Goal: Register for event/course

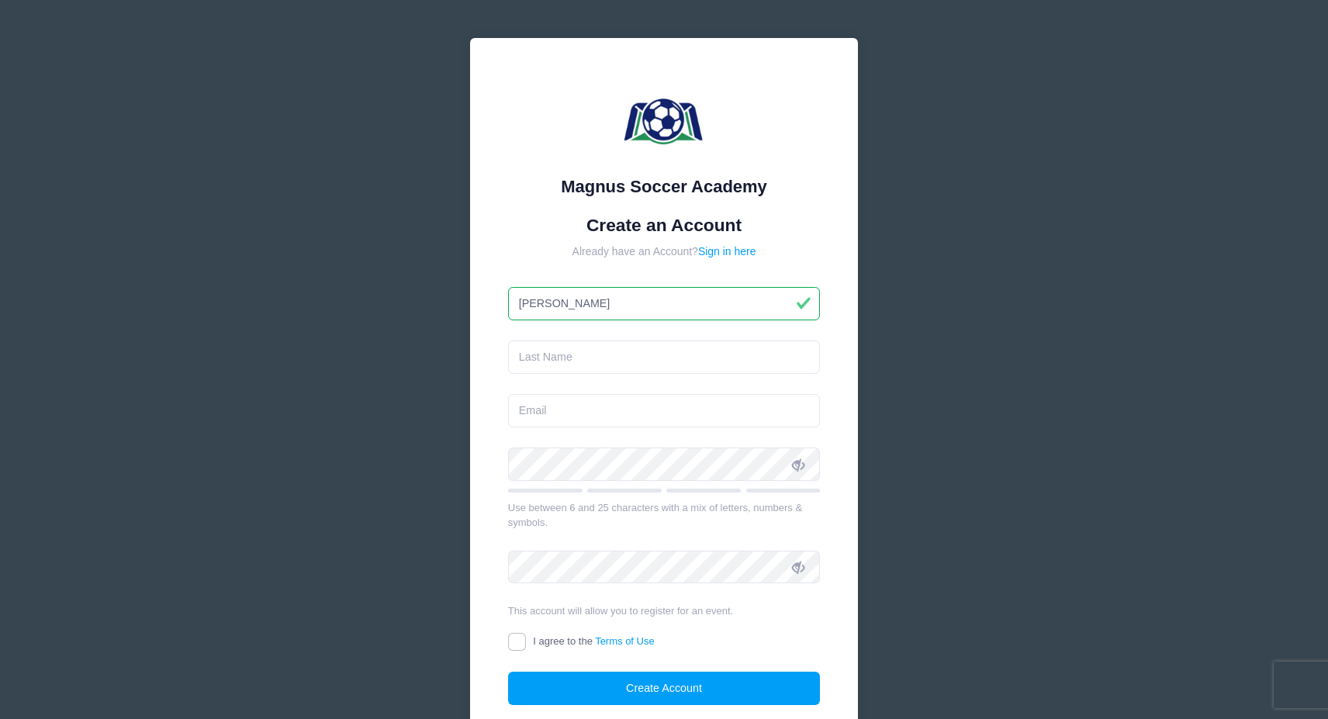
type input "[PERSON_NAME]"
type input "Black"
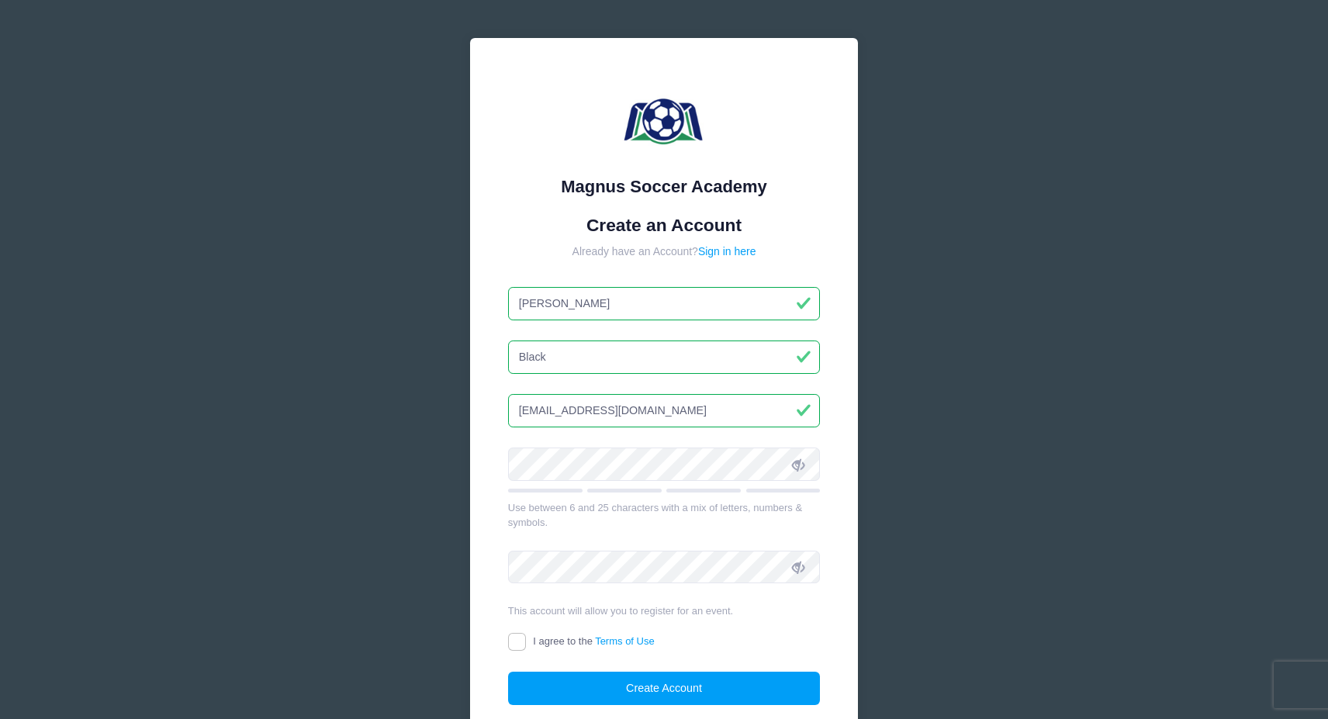
type input "[EMAIL_ADDRESS][DOMAIN_NAME]"
click at [518, 642] on input "I agree to the Terms of Use" at bounding box center [517, 642] width 18 height 18
checkbox input "true"
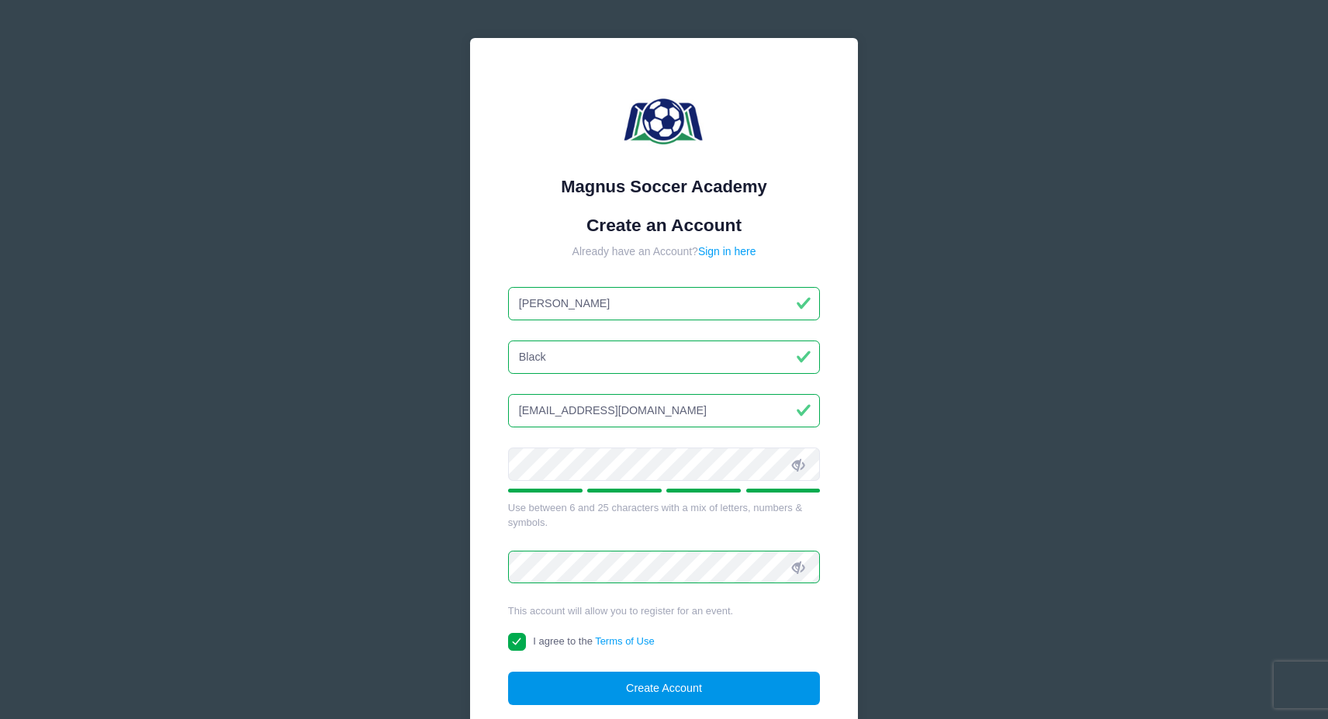
click at [634, 696] on button "Create Account" at bounding box center [664, 688] width 313 height 33
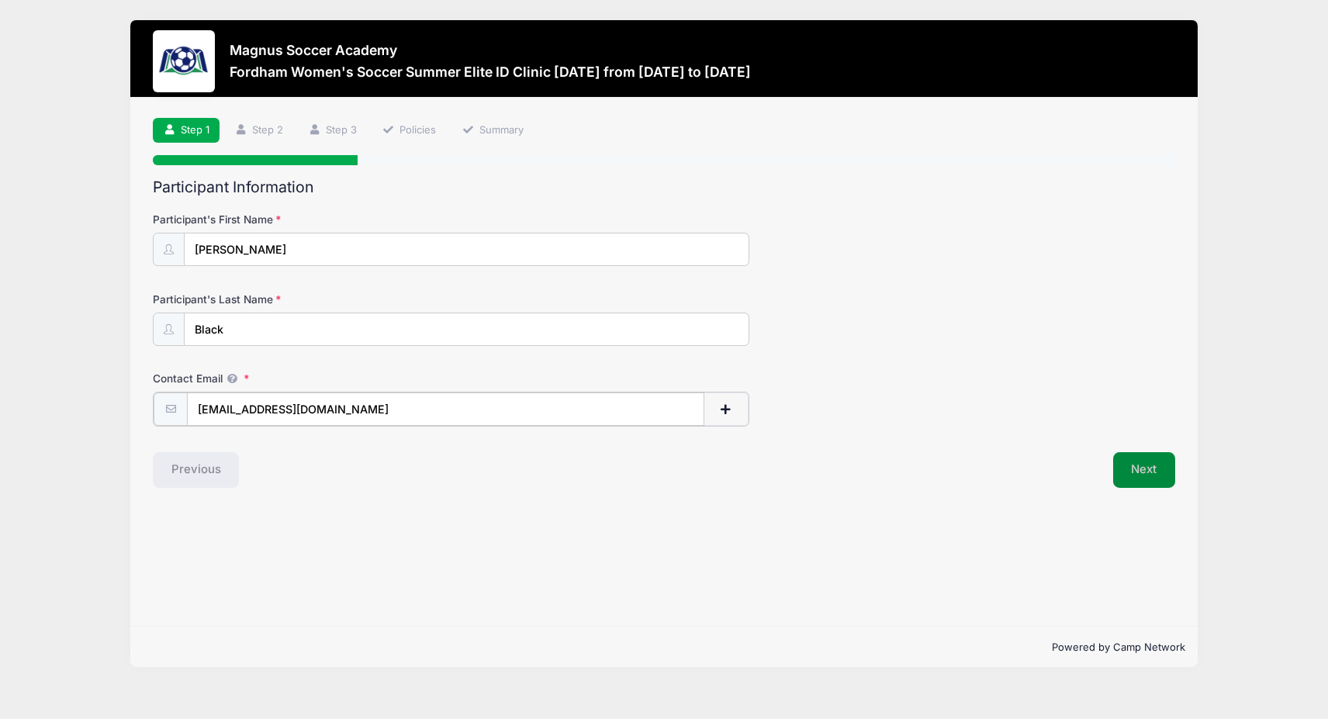
type input "[EMAIL_ADDRESS][DOMAIN_NAME]"
click at [1144, 473] on button "Next" at bounding box center [1144, 469] width 63 height 36
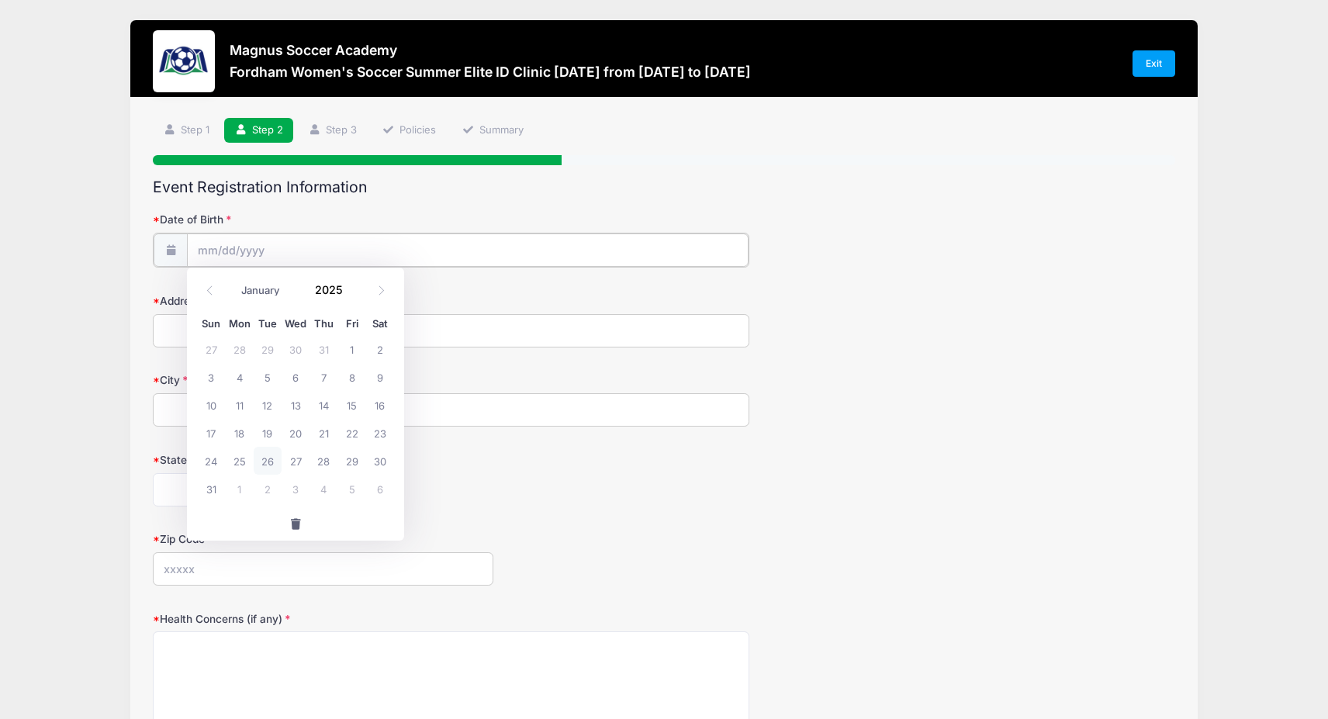
click at [247, 246] on input "Date of Birth" at bounding box center [468, 250] width 562 height 33
click at [351, 293] on span at bounding box center [352, 295] width 11 height 12
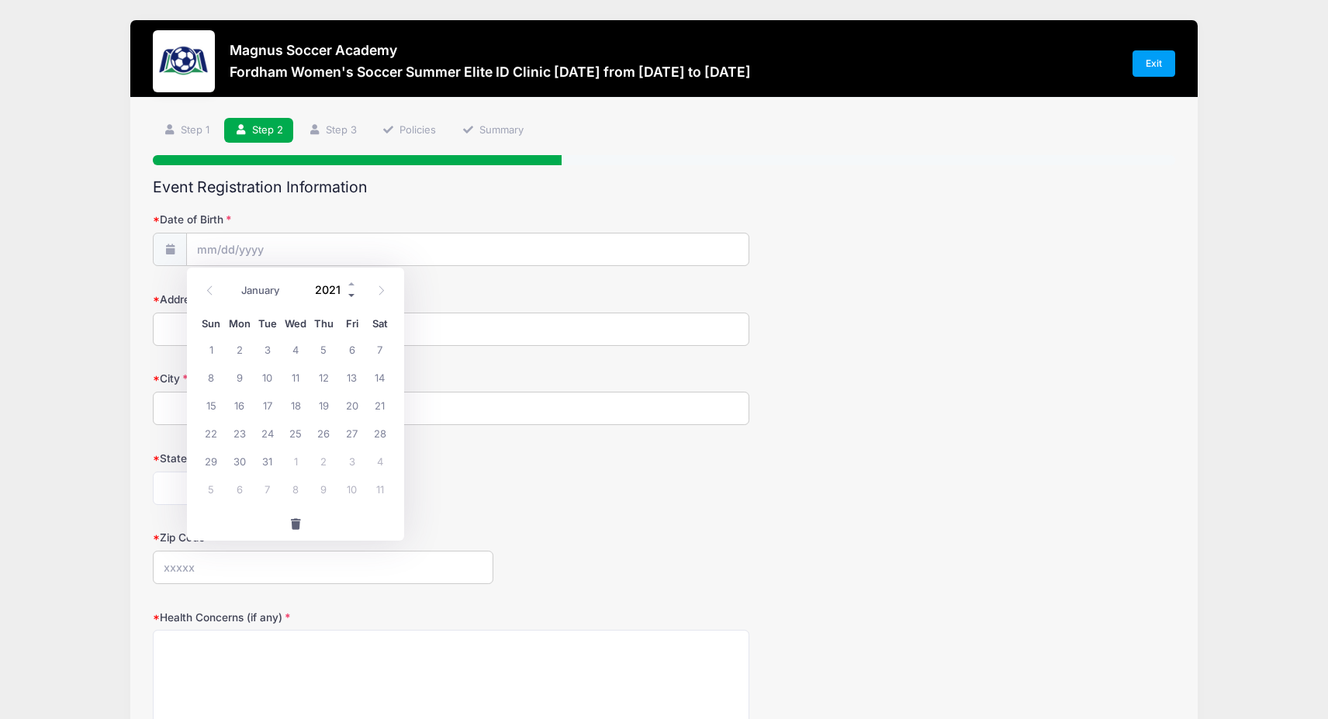
click at [351, 293] on span at bounding box center [352, 295] width 11 height 12
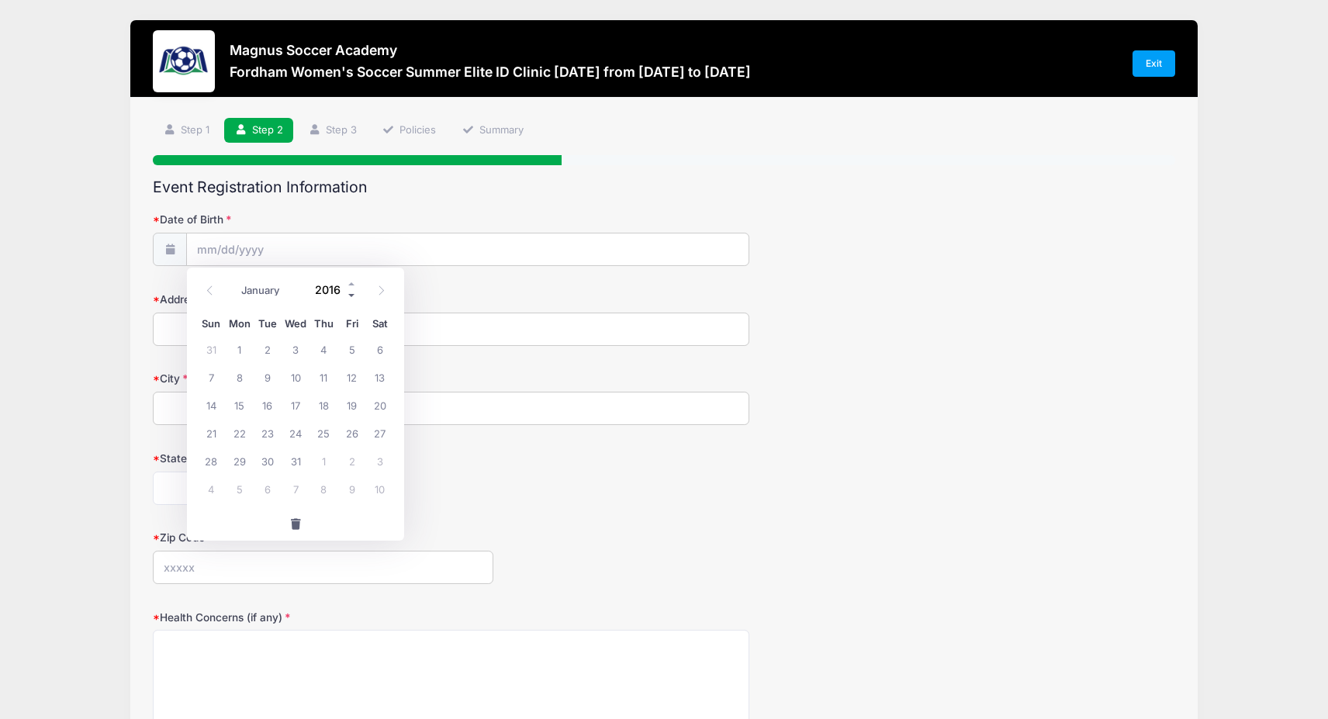
click at [351, 293] on span at bounding box center [352, 295] width 11 height 12
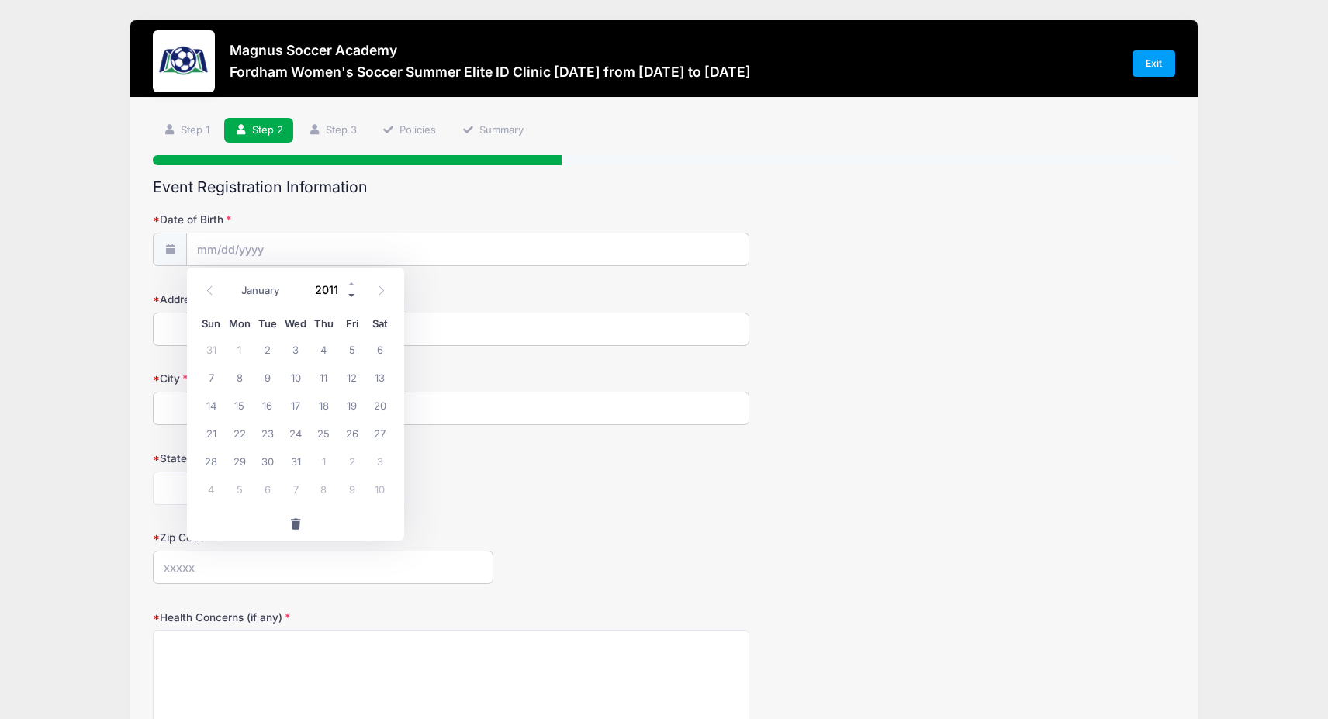
click at [351, 293] on span at bounding box center [352, 295] width 11 height 12
type input "2009"
click at [296, 403] on span "12" at bounding box center [296, 405] width 28 height 28
type input "[DATE]"
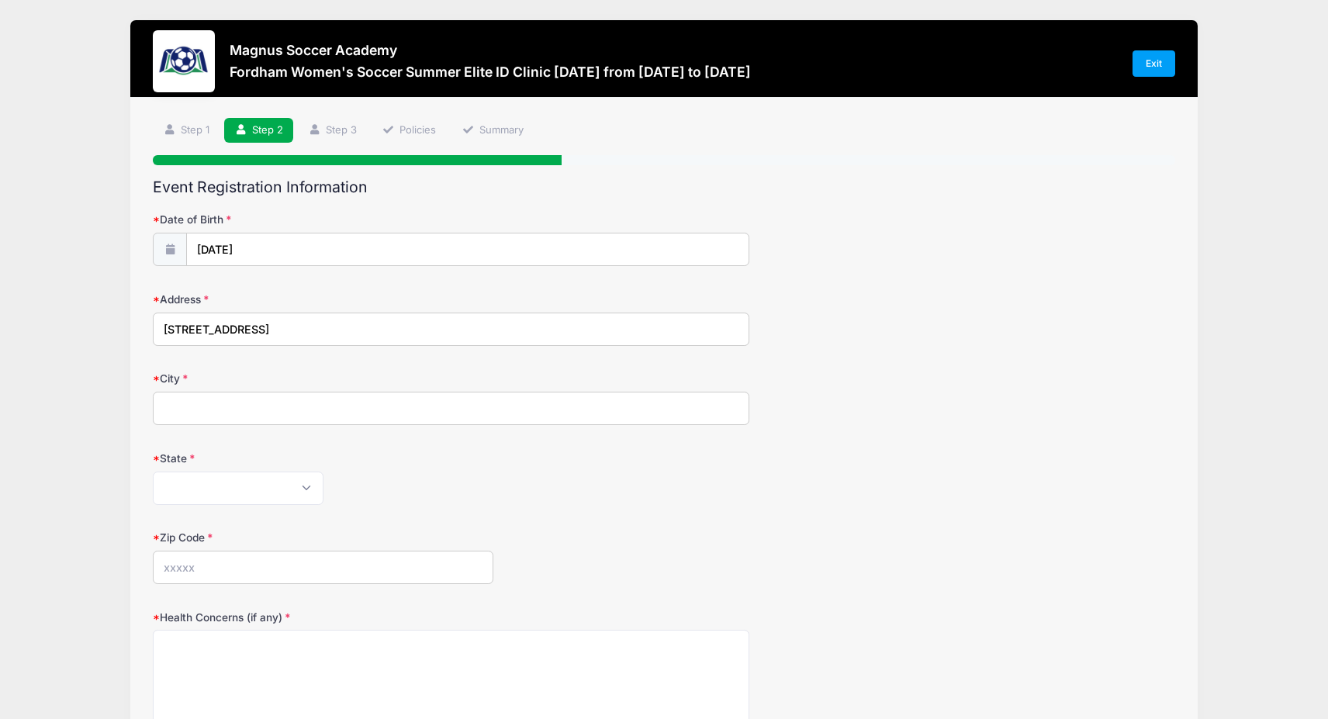
type input "[STREET_ADDRESS]"
type input "[GEOGRAPHIC_DATA]"
select select "CT"
type input "06107"
click at [722, 543] on div "Zip Code 06107" at bounding box center [664, 557] width 1023 height 54
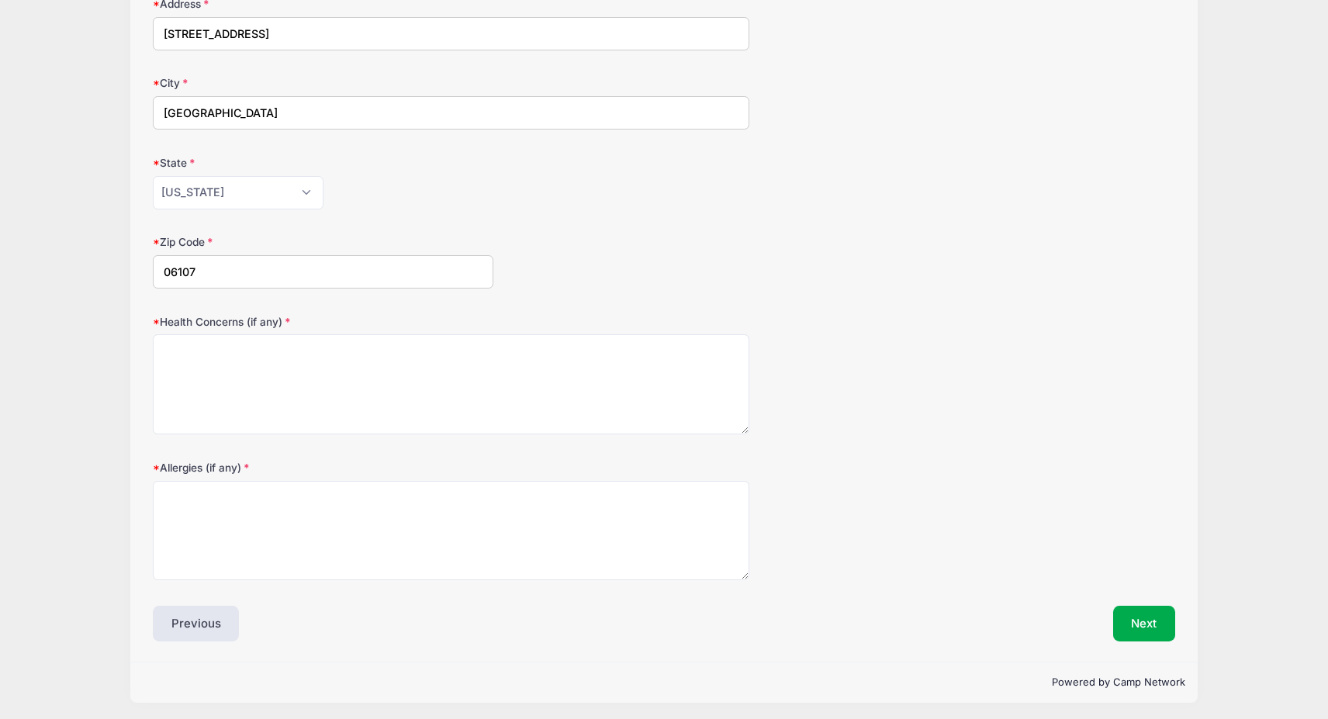
scroll to position [295, 0]
click at [1141, 614] on button "Next" at bounding box center [1144, 625] width 63 height 36
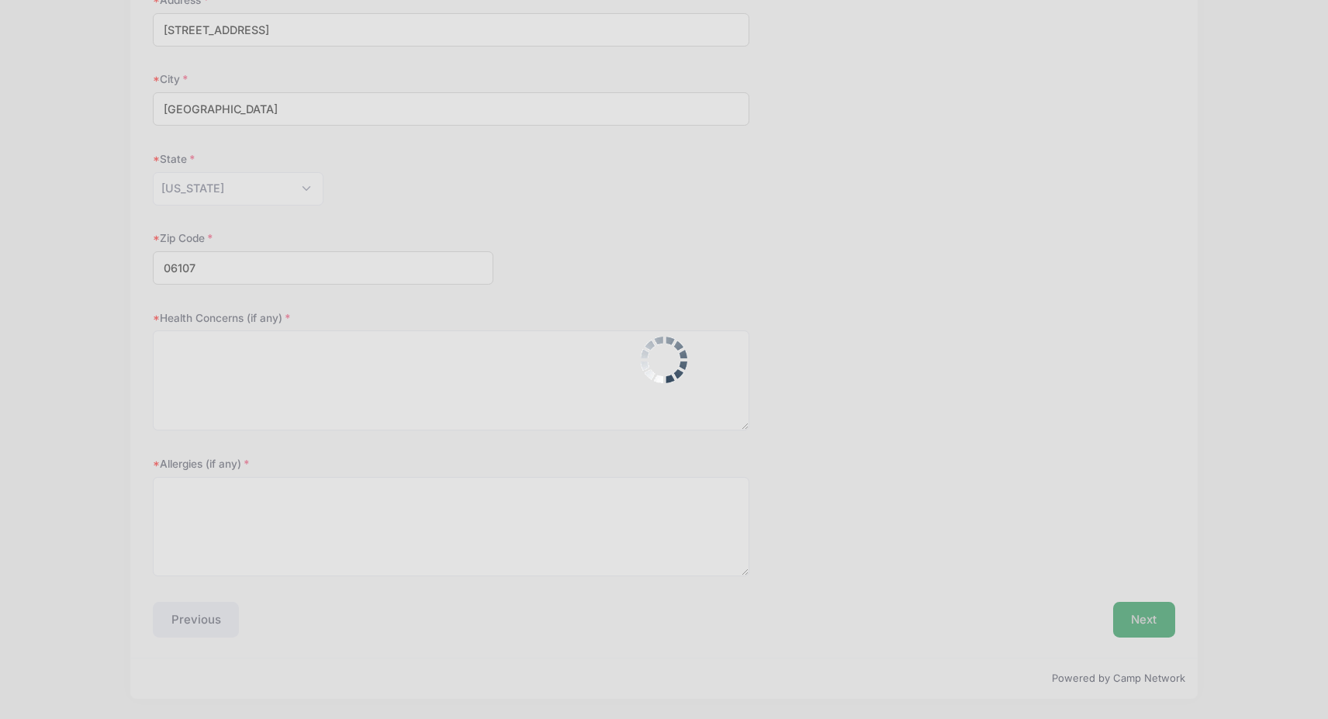
scroll to position [0, 0]
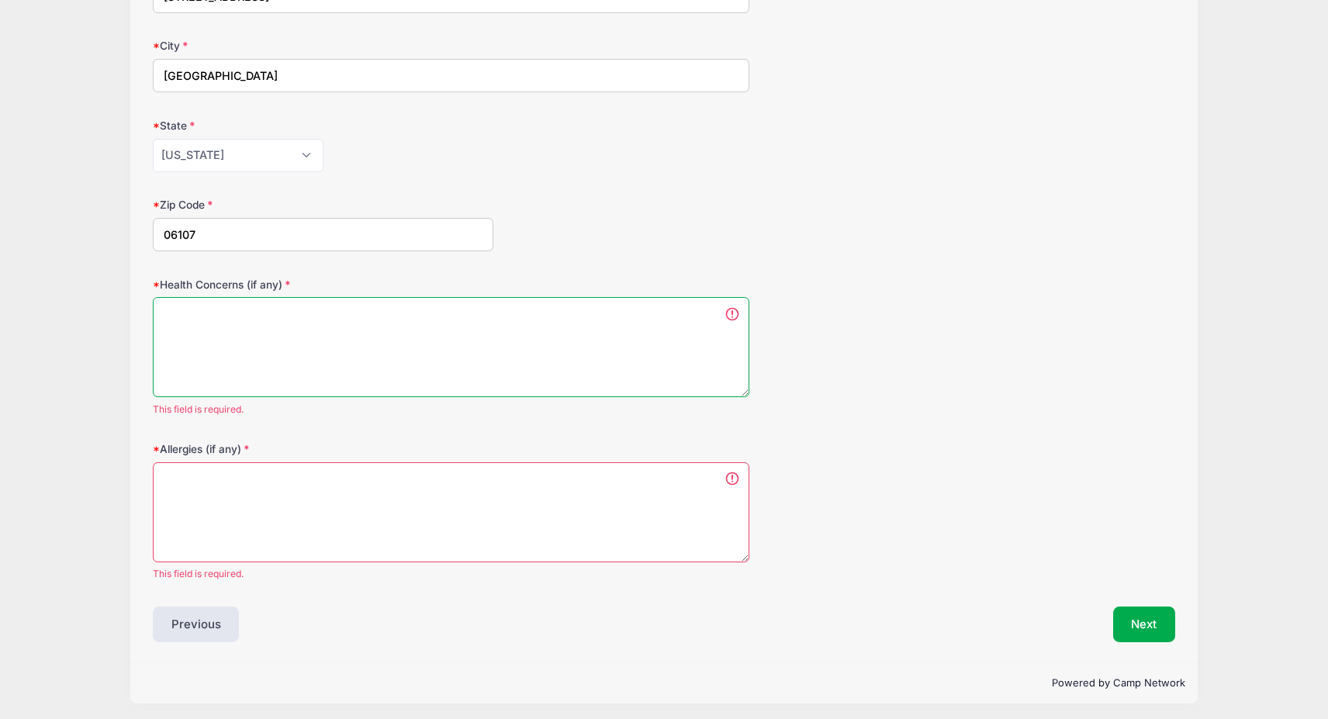
click at [550, 331] on textarea "Health Concerns (if any)" at bounding box center [451, 347] width 597 height 100
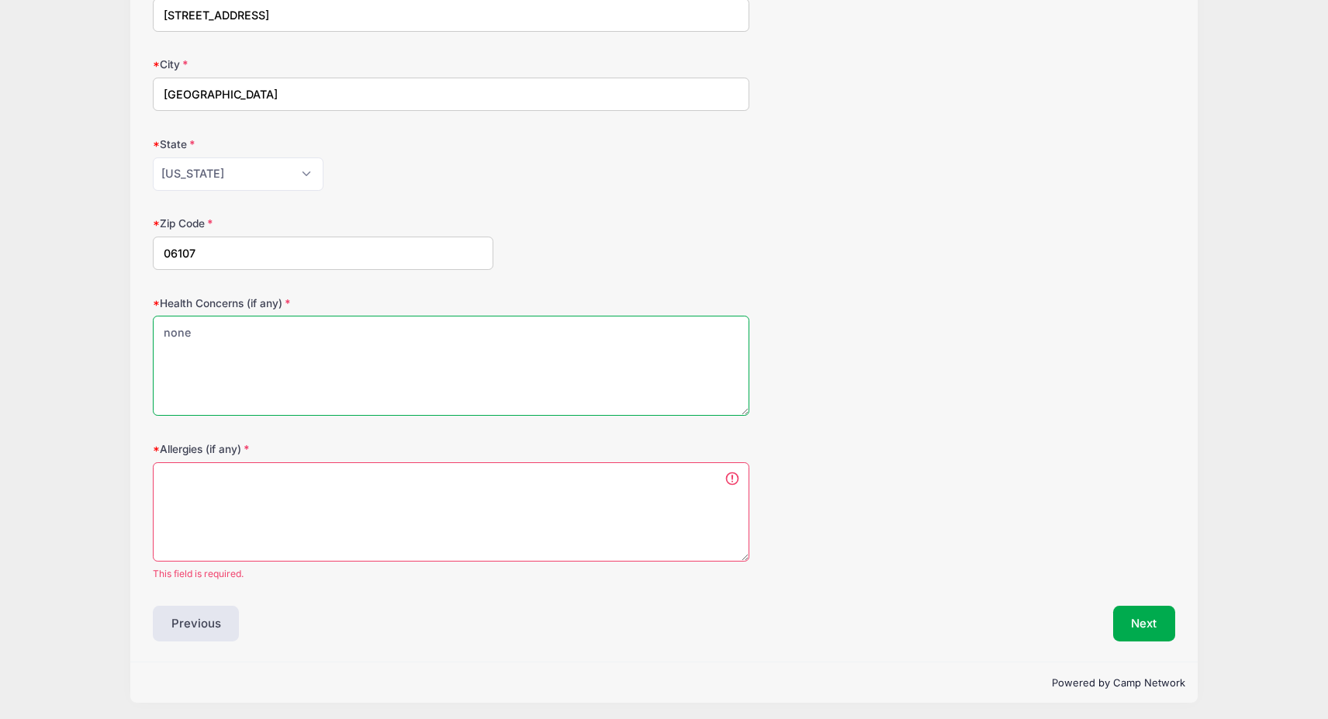
type textarea "none"
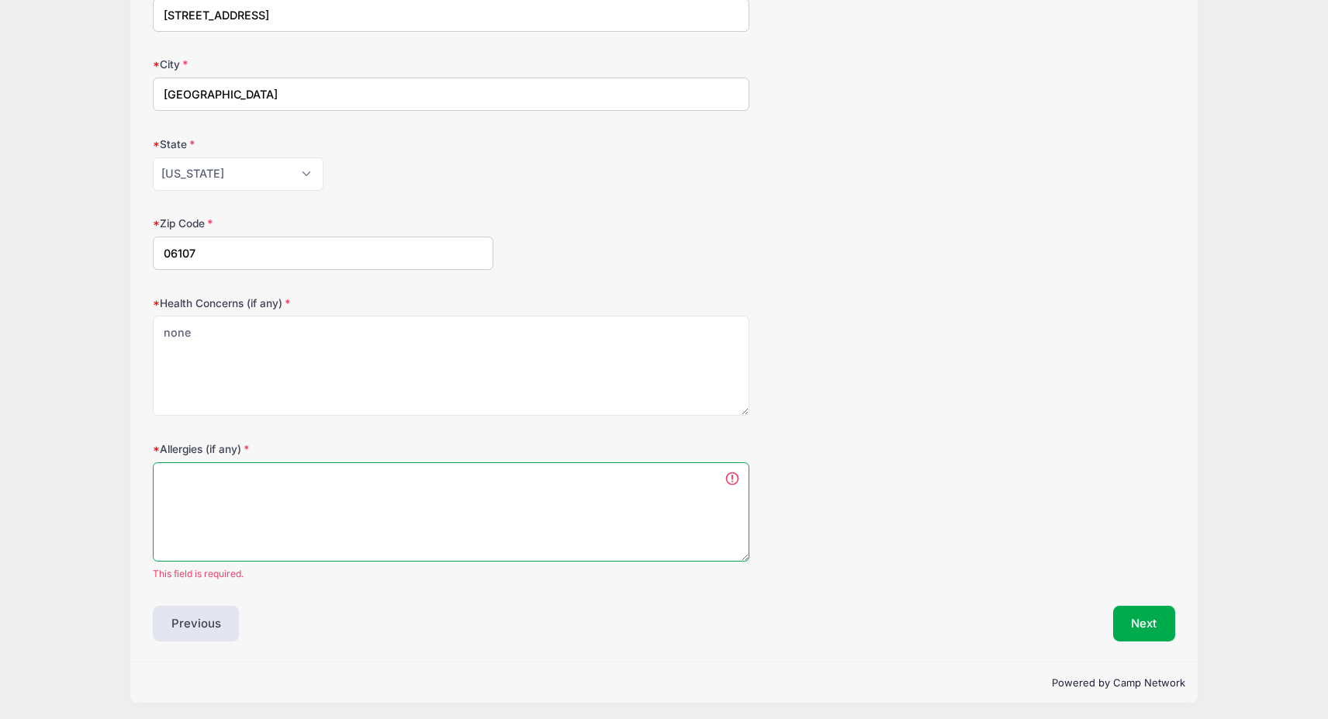
scroll to position [295, 0]
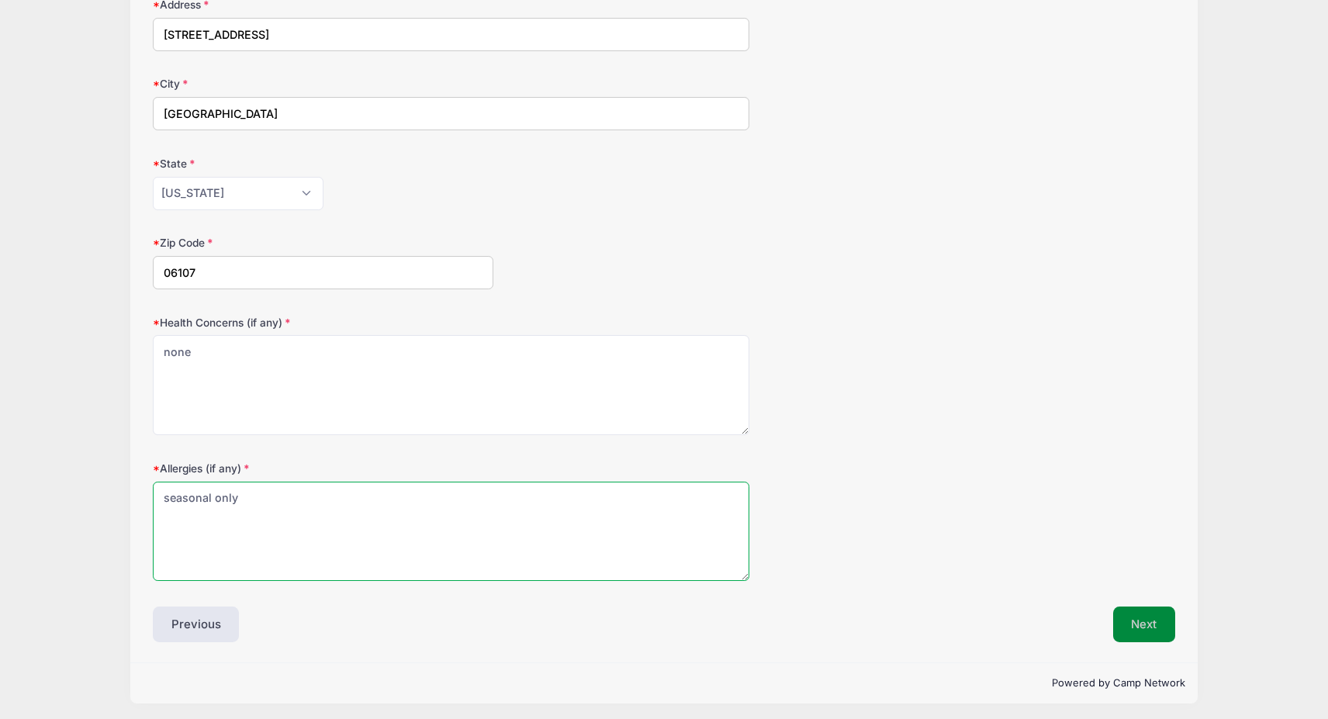
type textarea "seasonal only"
click at [1139, 628] on button "Next" at bounding box center [1144, 625] width 63 height 36
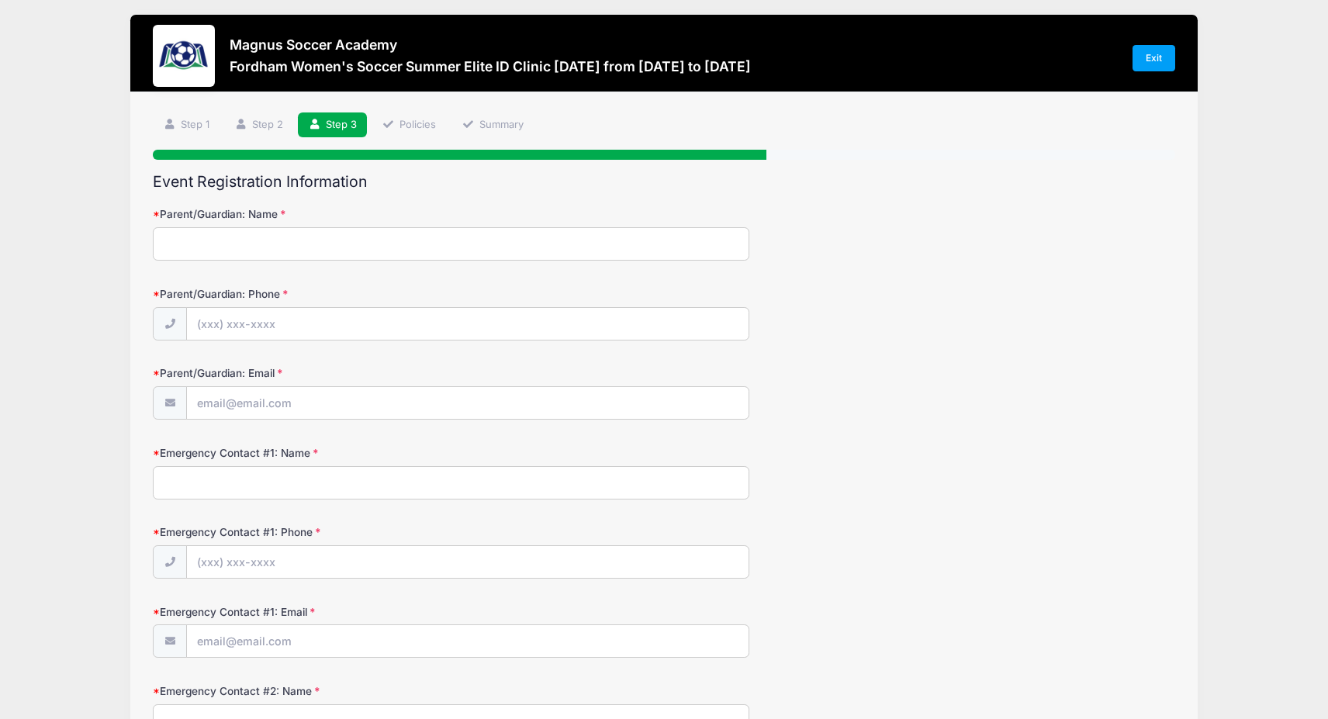
scroll to position [0, 0]
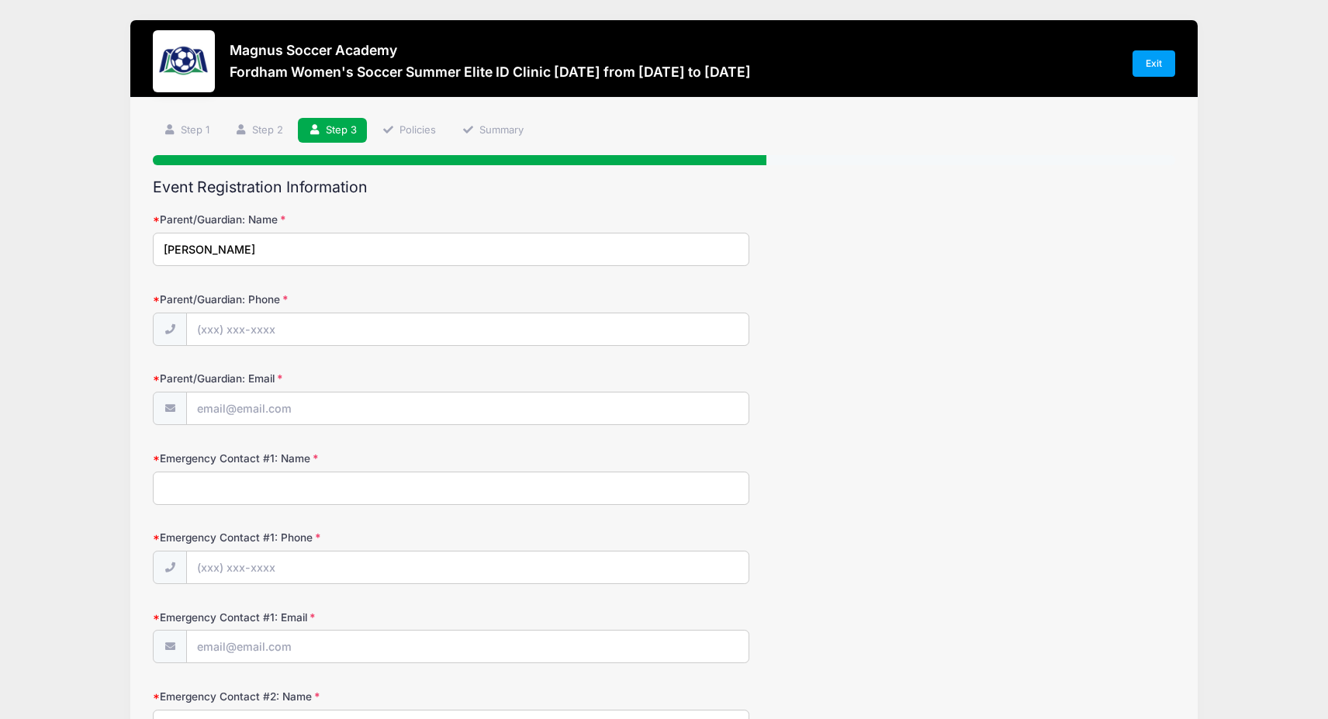
type input "[PERSON_NAME]"
type input "[PHONE_NUMBER]"
type input "[EMAIL_ADDRESS][DOMAIN_NAME]"
type input "[PERSON_NAME]"
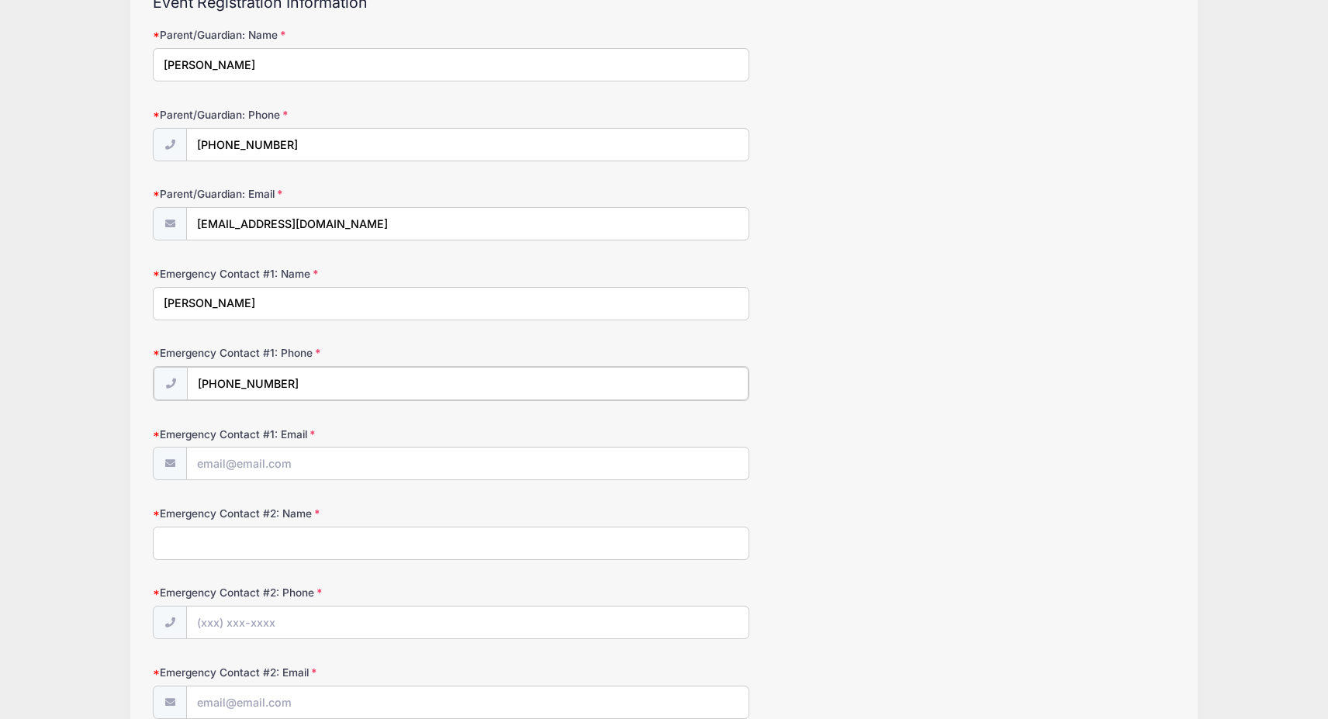
scroll to position [186, 0]
type input "[PHONE_NUMBER]"
type input "[EMAIL_ADDRESS][DOMAIN_NAME]"
type input "[PERSON_NAME]"
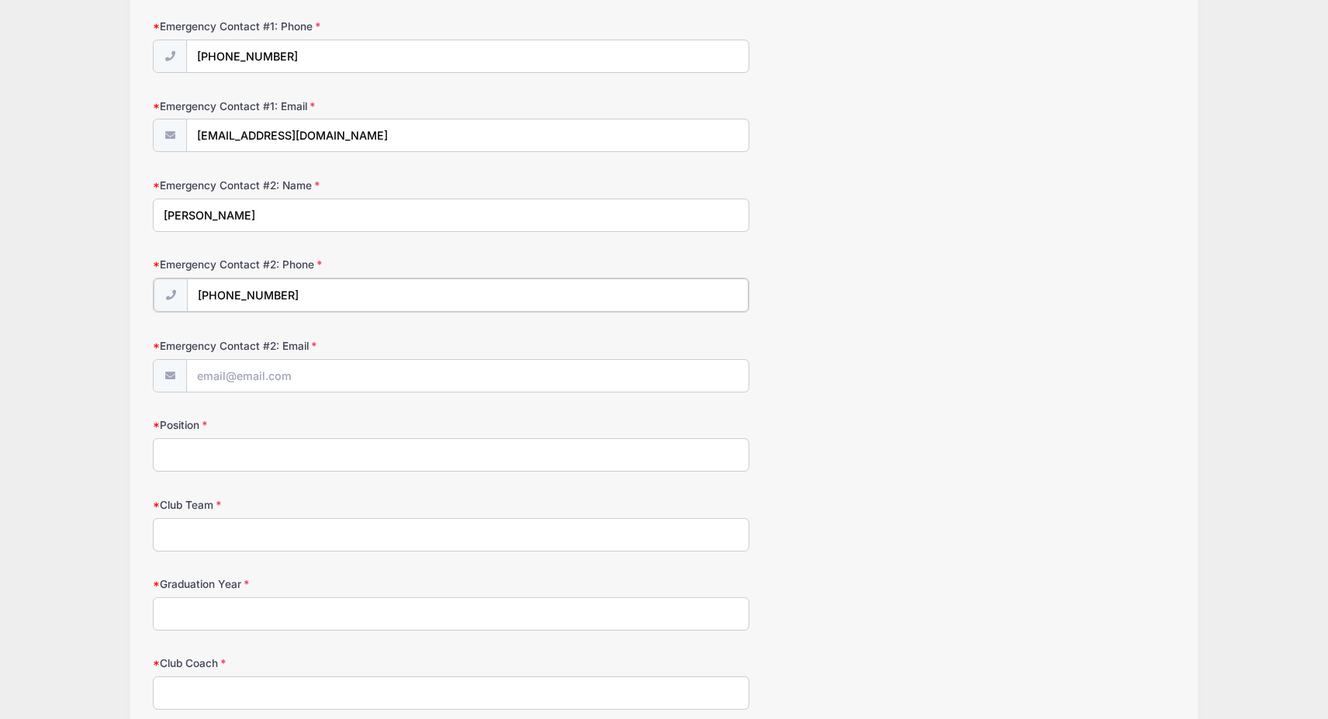
scroll to position [521, 0]
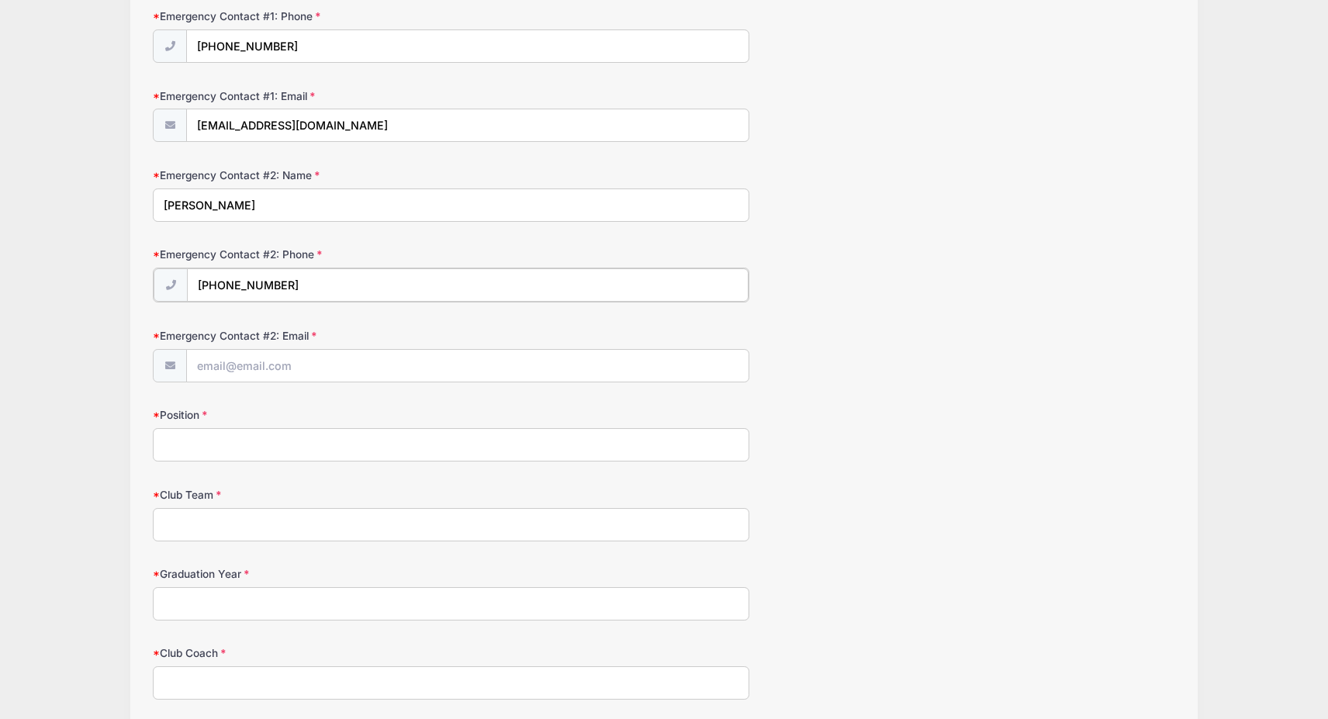
type input "[PHONE_NUMBER]"
type input "[EMAIL_ADDRESS][DOMAIN_NAME]"
type input "Goal Keeper"
type input "Sporting CT"
type input "2027"
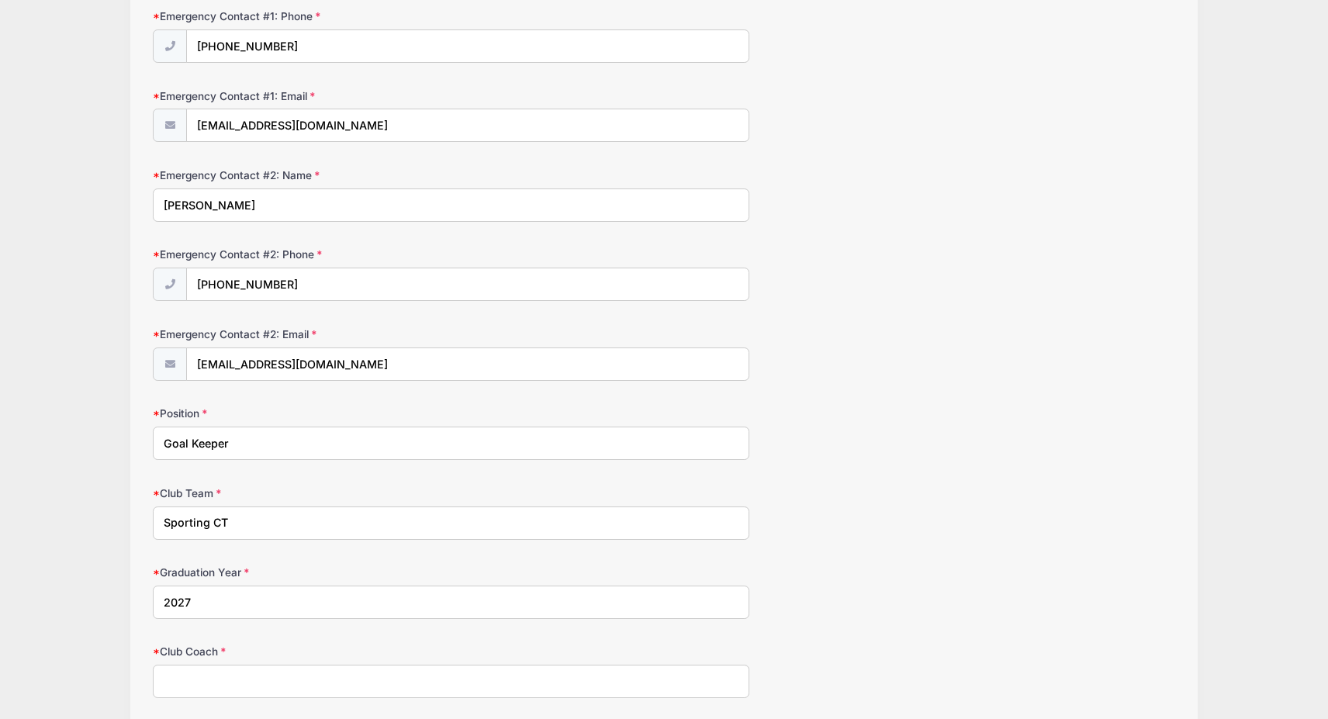
click at [213, 666] on input "Club Coach" at bounding box center [451, 681] width 597 height 33
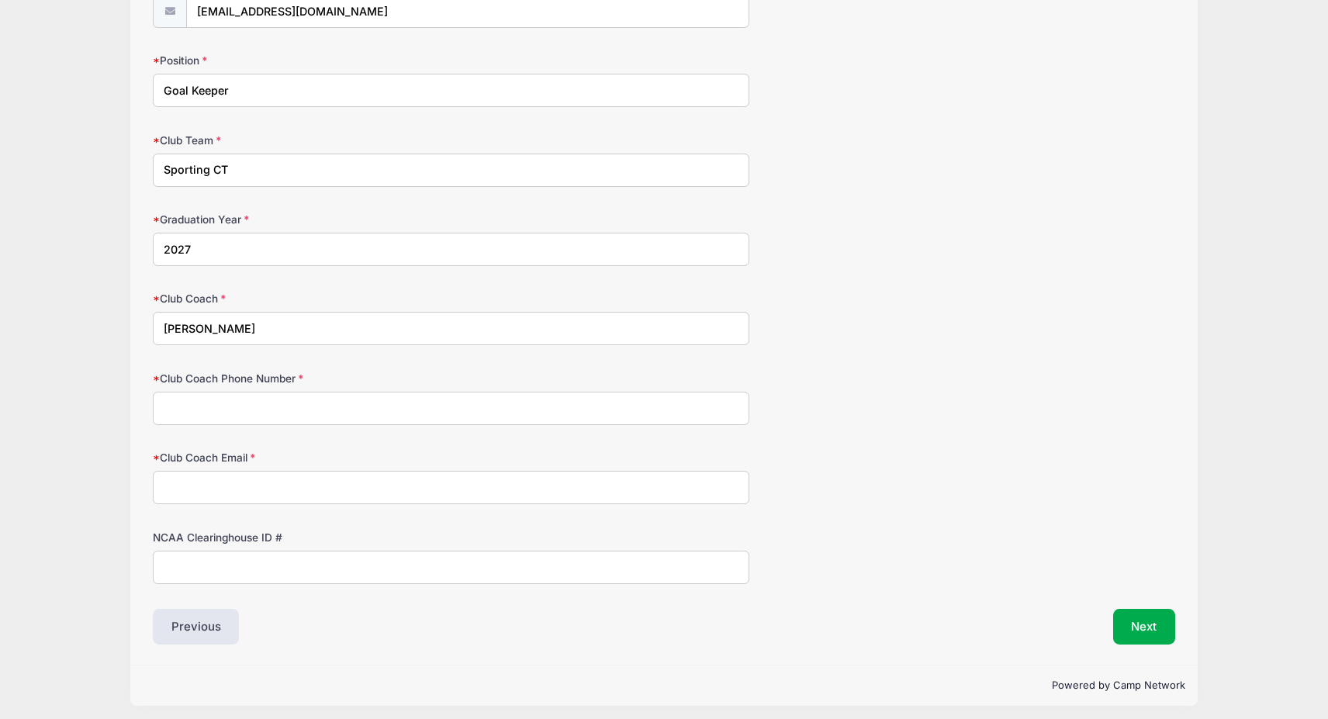
scroll to position [874, 0]
type input "[PERSON_NAME]"
click at [185, 406] on input "2036410032" at bounding box center [451, 409] width 597 height 33
click at [209, 403] on input "203-6410032" at bounding box center [451, 409] width 597 height 33
type input "[PHONE_NUMBER]"
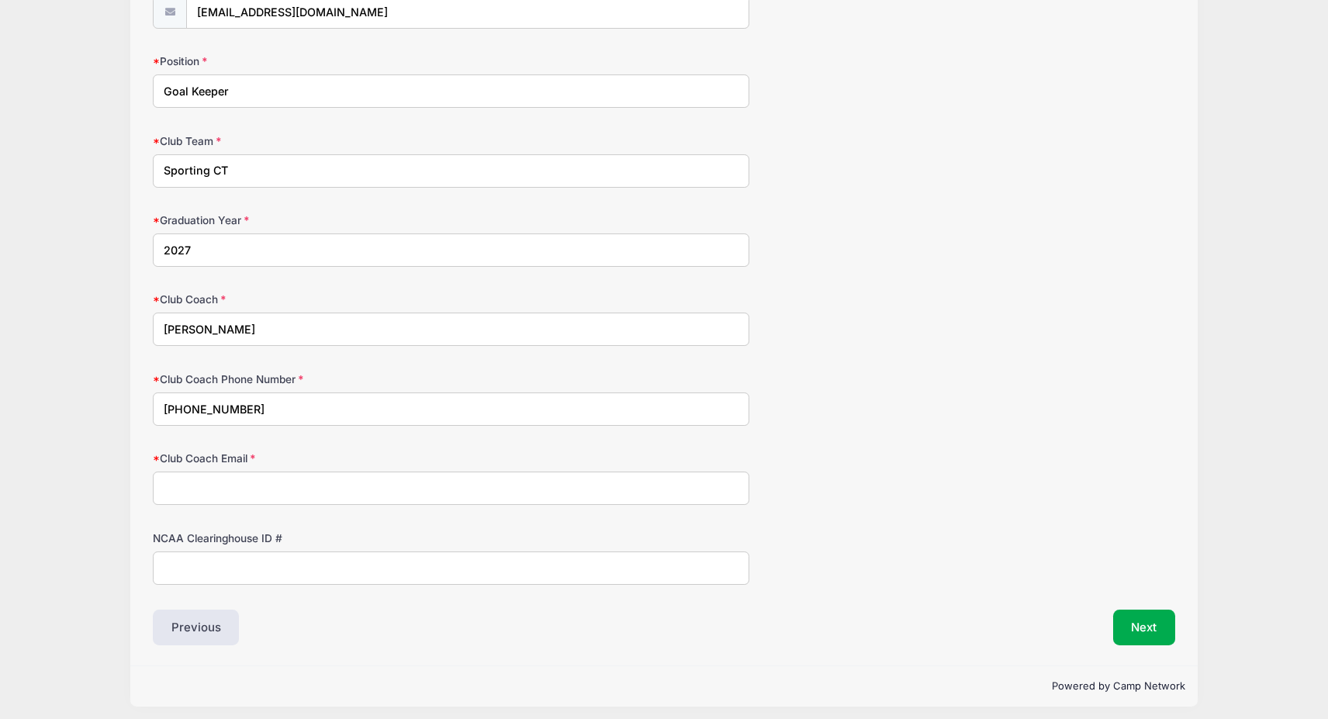
click at [189, 480] on input "Club Coach Email" at bounding box center [451, 488] width 597 height 33
type input "[EMAIL_ADDRESS][DOMAIN_NAME]"
click at [185, 566] on input "NCAA Clearinghouse ID #" at bounding box center [451, 568] width 597 height 33
paste input "2506630091"
type input "2506630091"
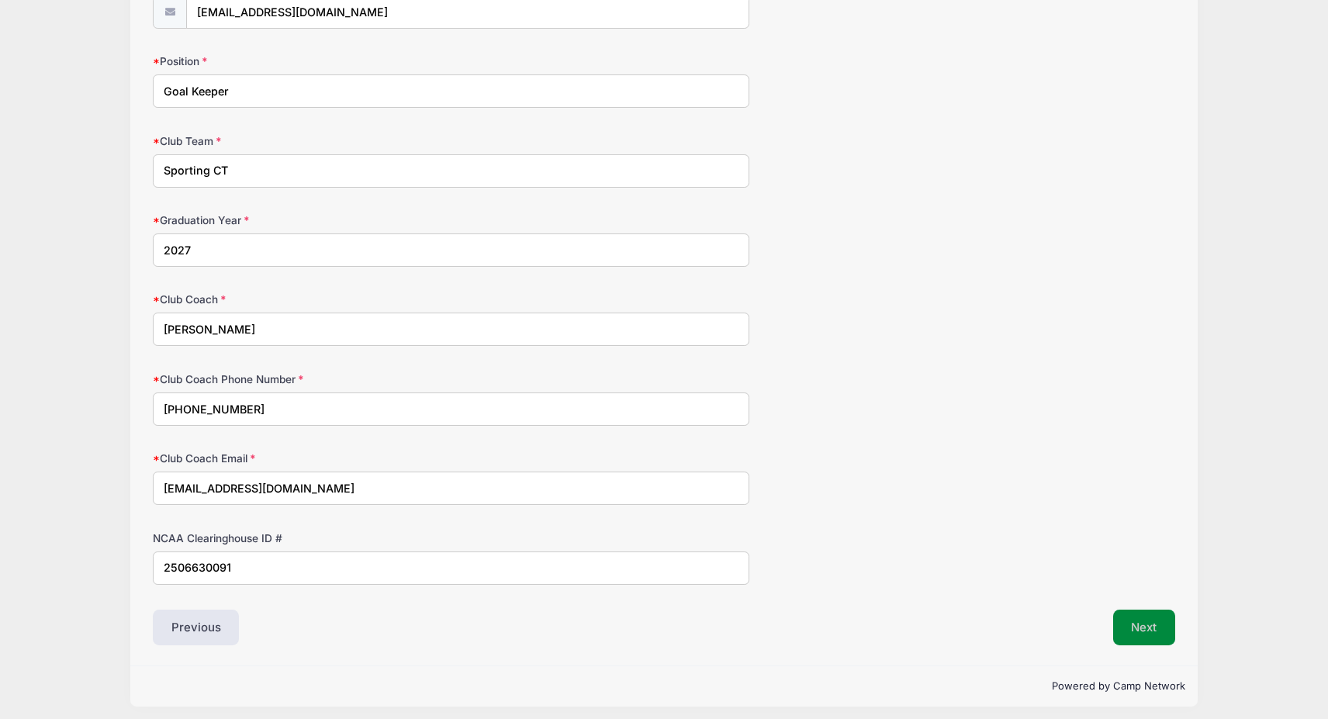
click at [1139, 614] on button "Next" at bounding box center [1144, 628] width 63 height 36
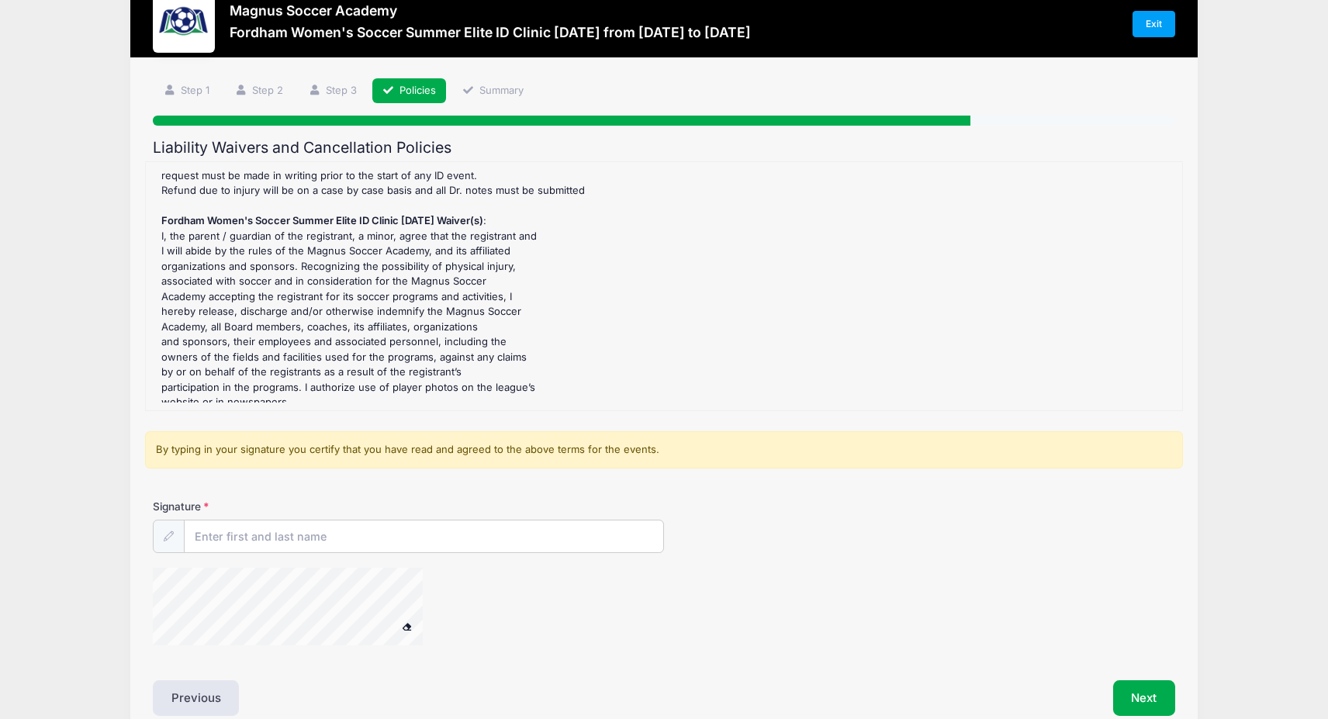
scroll to position [109, 0]
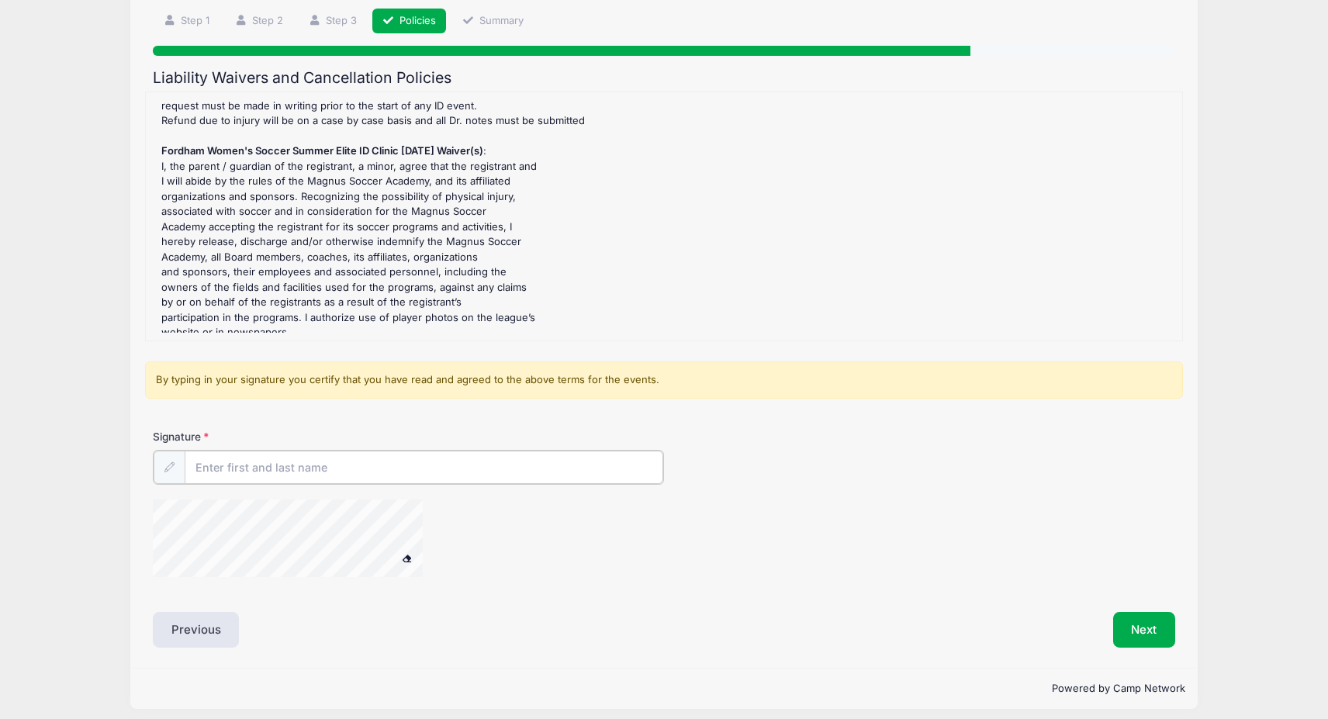
click at [455, 468] on input "Signature" at bounding box center [424, 467] width 479 height 33
type input "[PERSON_NAME]"
click at [1144, 628] on button "Next" at bounding box center [1144, 629] width 63 height 36
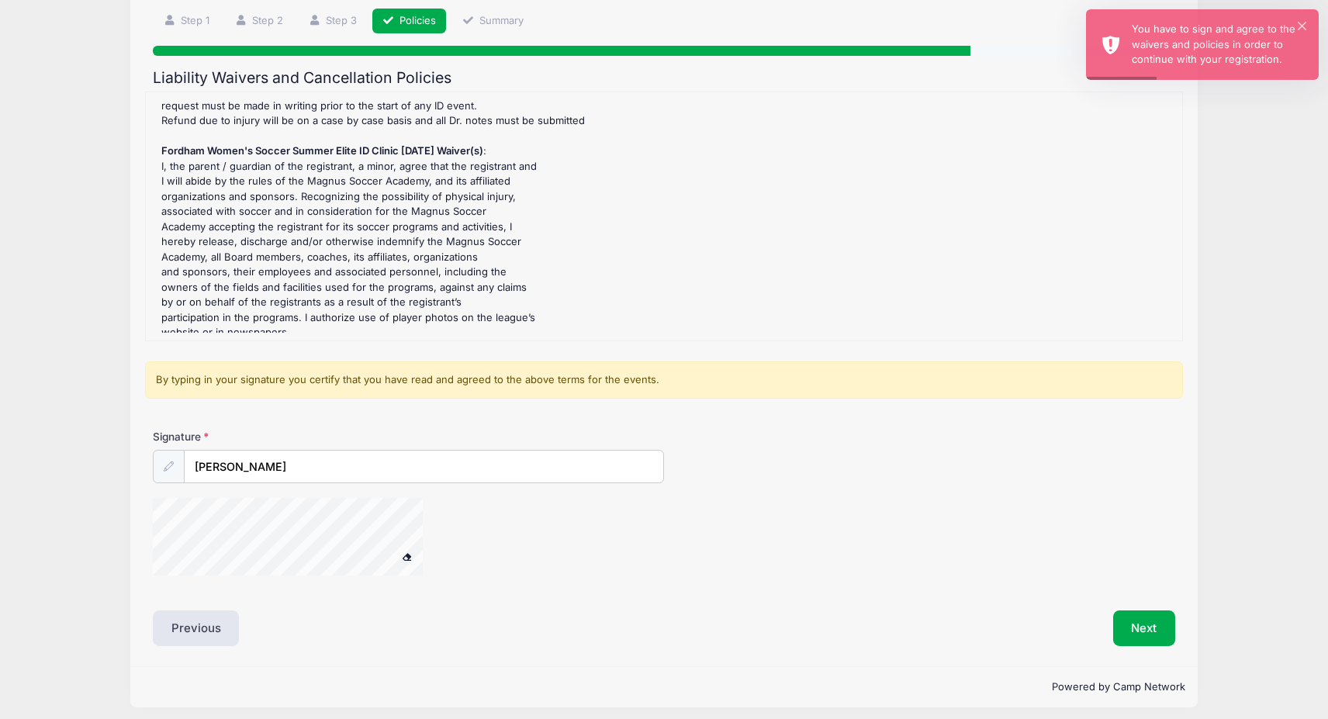
click at [177, 465] on div at bounding box center [169, 466] width 32 height 33
click at [168, 465] on icon at bounding box center [169, 467] width 10 height 10
click at [304, 460] on input "[PERSON_NAME]" at bounding box center [424, 467] width 479 height 33
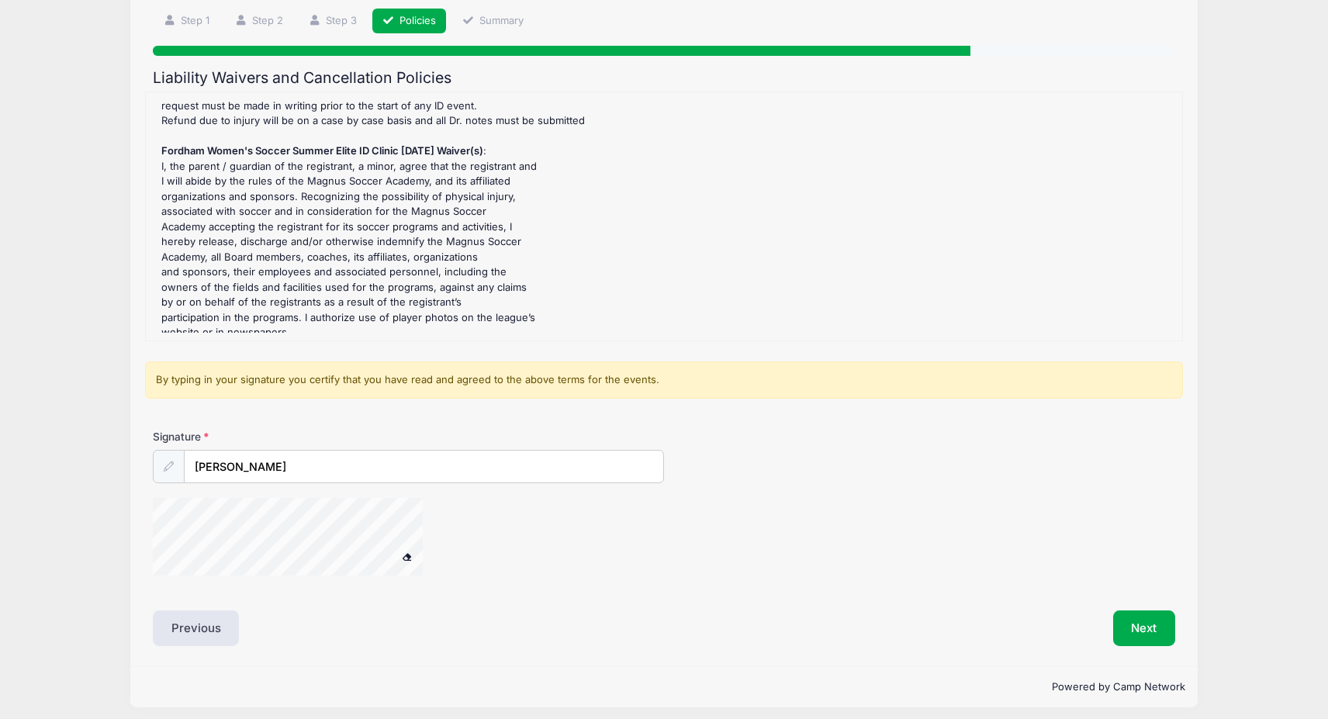
click at [164, 468] on icon at bounding box center [169, 467] width 10 height 10
click at [1137, 627] on button "Next" at bounding box center [1144, 629] width 63 height 36
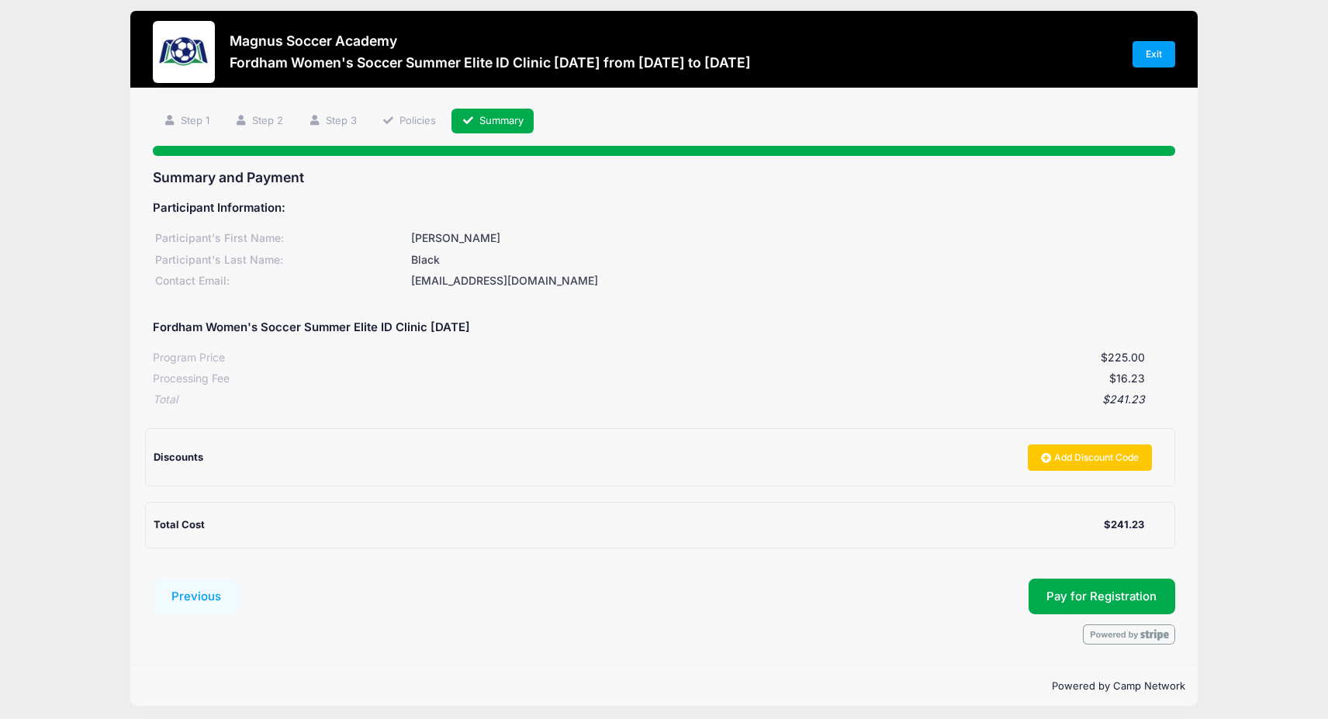
scroll to position [9, 0]
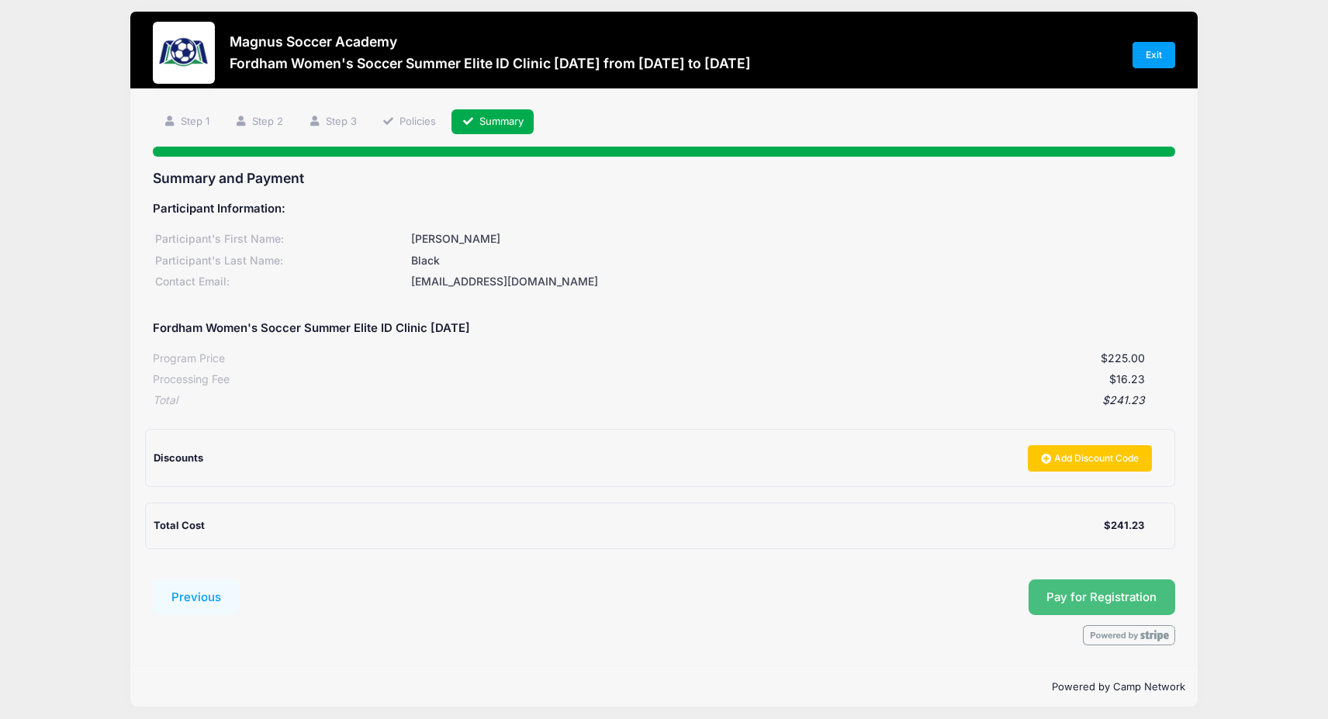
click at [1095, 594] on span "Pay for Registration" at bounding box center [1102, 597] width 110 height 14
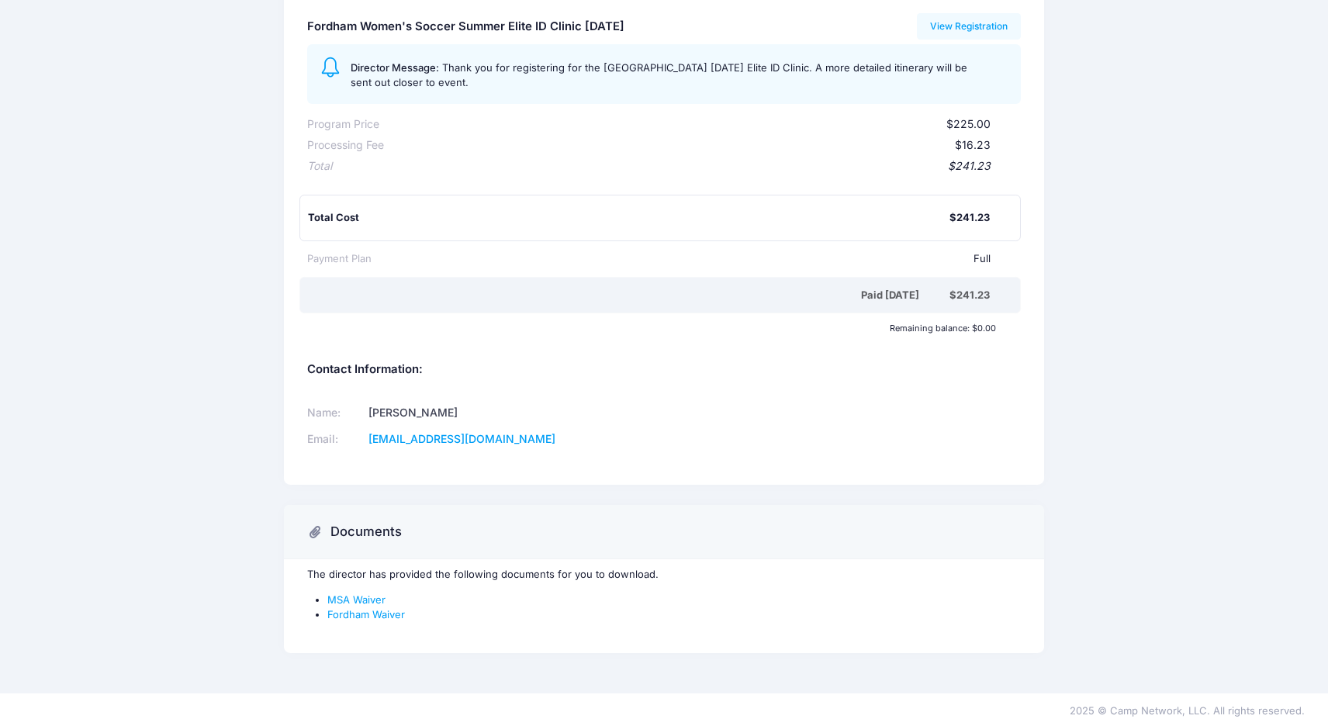
scroll to position [185, 0]
click at [346, 594] on link "MSA Waiver" at bounding box center [356, 600] width 58 height 12
click at [351, 611] on link "Fordham Waiver" at bounding box center [366, 615] width 78 height 12
